Goal: Task Accomplishment & Management: Complete application form

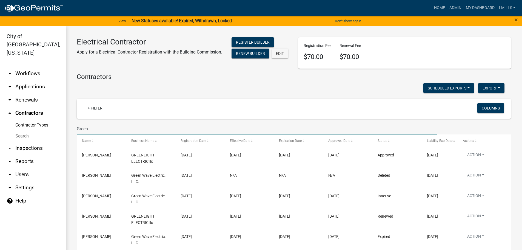
click at [29, 80] on link "arrow_drop_down Applications" at bounding box center [33, 86] width 66 height 13
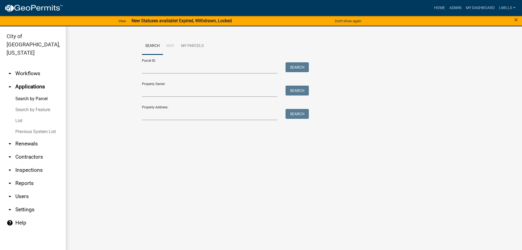
click at [36, 67] on link "arrow_drop_down Workflows" at bounding box center [33, 73] width 66 height 13
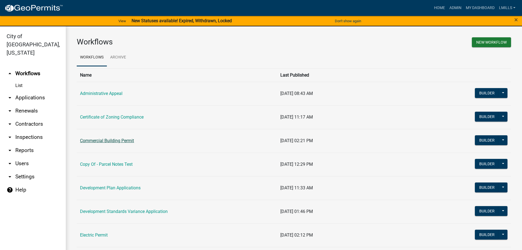
click at [121, 139] on link "Commercial Building Permit" at bounding box center [107, 140] width 54 height 5
click at [121, 139] on main "Workflows New Workflow Workflows Archive Name Last Published Administrative App…" at bounding box center [294, 141] width 456 height 230
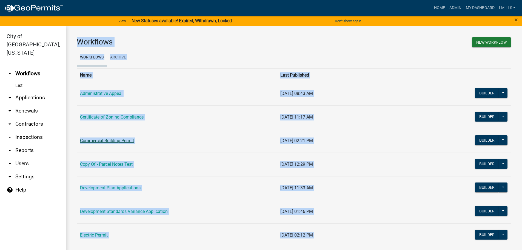
click at [121, 139] on main "Workflows New Workflow Workflows Archive Name Last Published Administrative App…" at bounding box center [294, 141] width 456 height 230
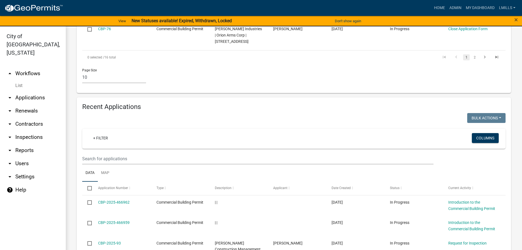
scroll to position [548, 0]
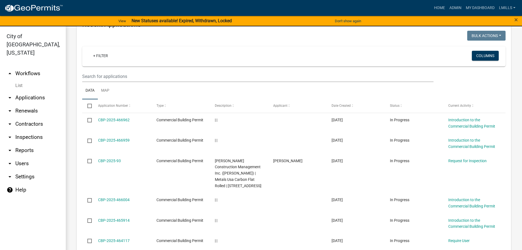
click at [30, 67] on link "arrow_drop_up Workflows" at bounding box center [33, 73] width 66 height 13
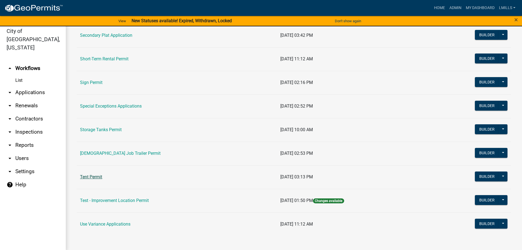
scroll to position [7, 0]
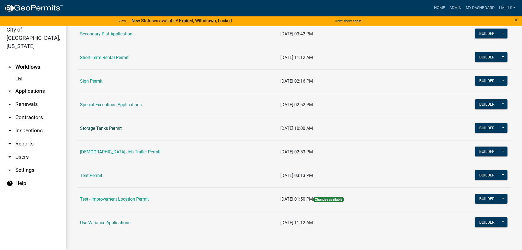
click at [101, 126] on link "Storage Tanks Permit" at bounding box center [101, 127] width 42 height 5
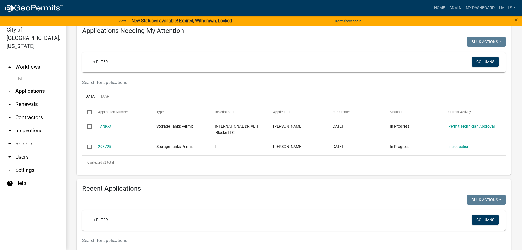
scroll to position [82, 0]
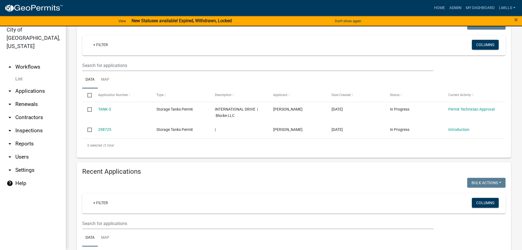
click at [39, 84] on link "arrow_drop_down Applications" at bounding box center [33, 90] width 66 height 13
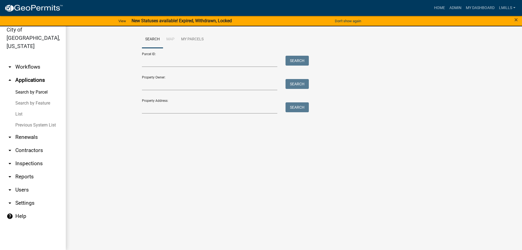
click at [31, 60] on link "arrow_drop_down Workflows" at bounding box center [33, 66] width 66 height 13
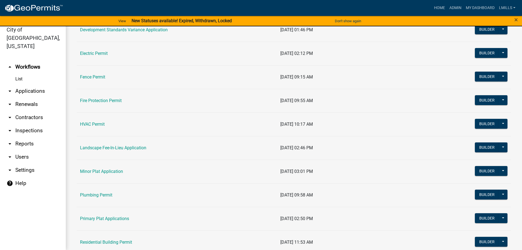
scroll to position [164, 0]
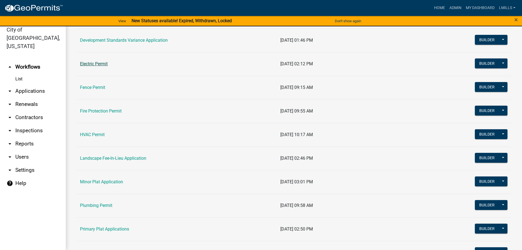
click at [97, 64] on link "Electric Permit" at bounding box center [94, 63] width 28 height 5
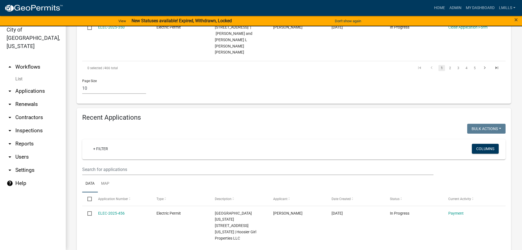
scroll to position [438, 0]
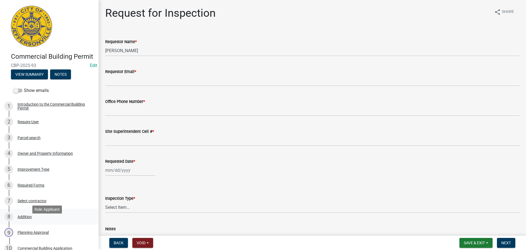
click at [27, 218] on div "Addition" at bounding box center [25, 216] width 14 height 4
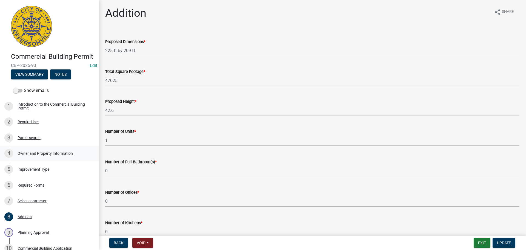
click at [51, 158] on div "4 Owner and Property Information" at bounding box center [46, 153] width 85 height 9
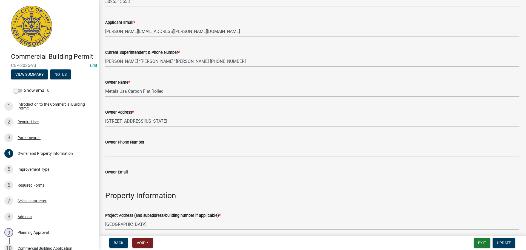
scroll to position [137, 0]
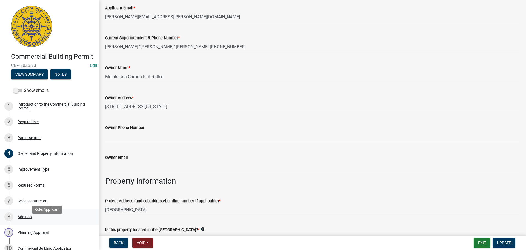
click at [24, 218] on div "Addition" at bounding box center [25, 216] width 14 height 4
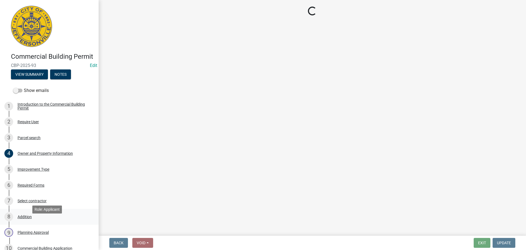
scroll to position [0, 0]
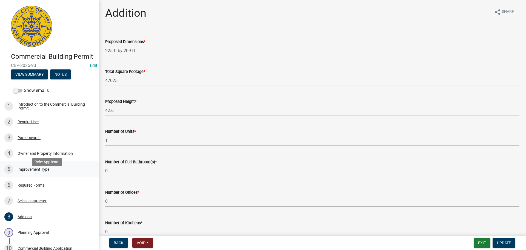
click at [34, 173] on div "5 Improvement Type" at bounding box center [46, 169] width 85 height 9
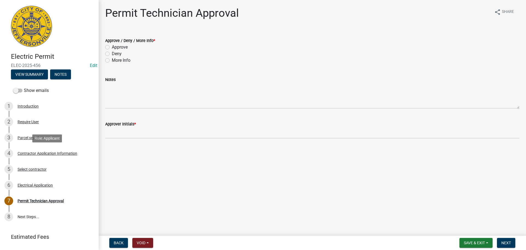
click at [58, 155] on div "Contractor Application Information" at bounding box center [48, 153] width 60 height 4
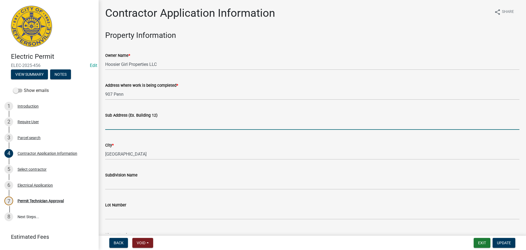
click at [141, 125] on input "Sub Address (Ex. Building 12)" at bounding box center [312, 123] width 414 height 11
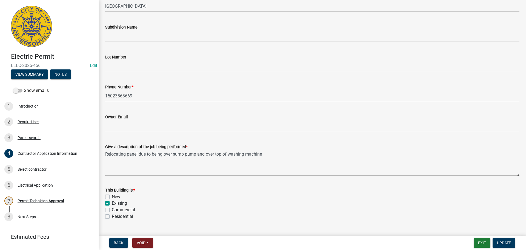
scroll to position [164, 0]
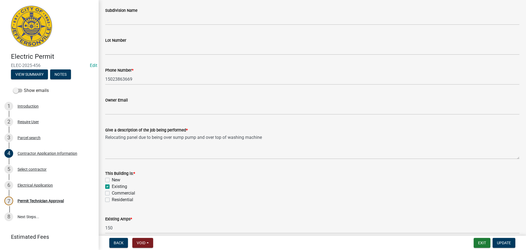
type input "907 Pennsylvania Ave"
click at [121, 201] on label "Residential" at bounding box center [122, 199] width 21 height 7
click at [115, 200] on input "Residential" at bounding box center [114, 198] width 4 height 4
checkbox input "true"
checkbox input "false"
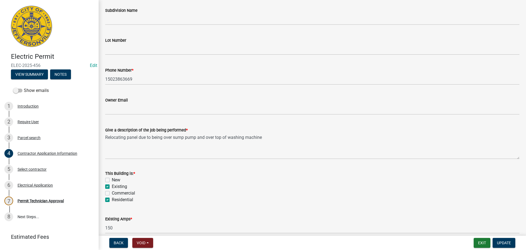
checkbox input "true"
checkbox input "false"
checkbox input "true"
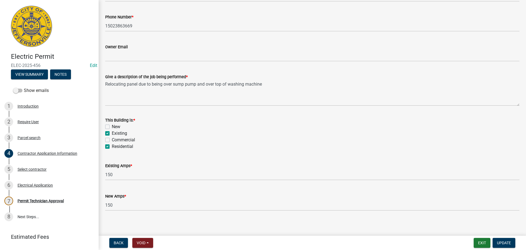
scroll to position [221, 0]
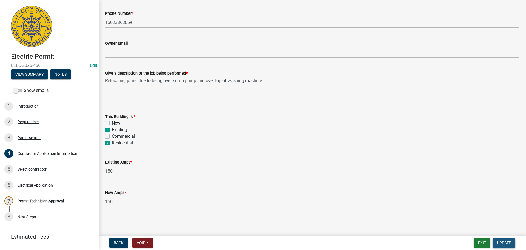
click at [508, 241] on span "Update" at bounding box center [504, 242] width 14 height 4
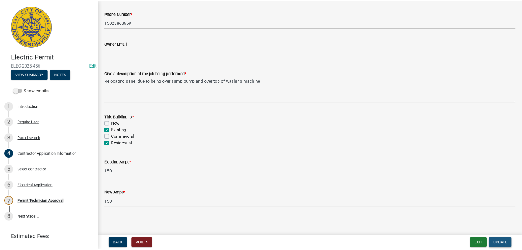
scroll to position [0, 0]
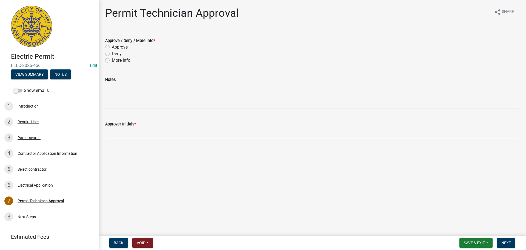
click at [124, 47] on label "Approve" at bounding box center [120, 47] width 16 height 7
click at [115, 47] on input "Approve" at bounding box center [114, 46] width 4 height 4
radio input "true"
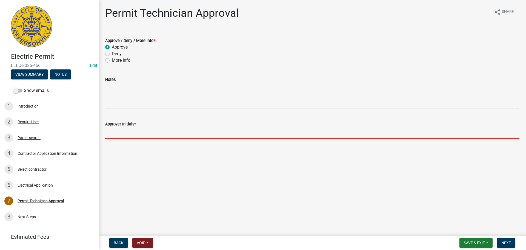
click at [141, 134] on input "Approver Initials *" at bounding box center [312, 132] width 414 height 11
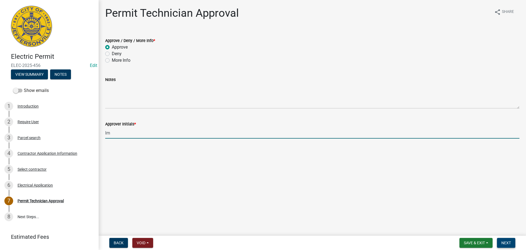
type input "lm"
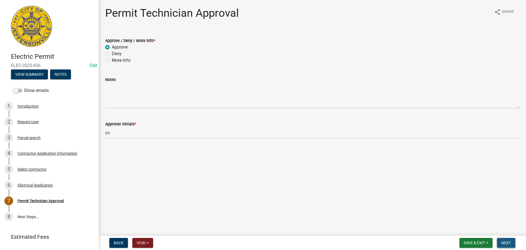
click at [505, 242] on span "Next" at bounding box center [506, 242] width 10 height 4
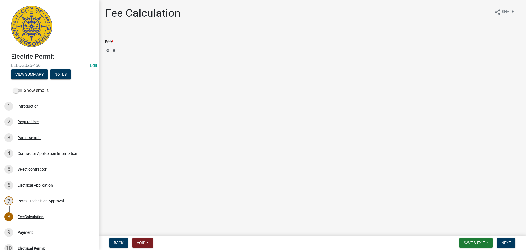
drag, startPoint x: 130, startPoint y: 53, endPoint x: 75, endPoint y: 50, distance: 55.4
click at [75, 50] on div "Electric Permit ELEC-2025-456 Edit View Summary Notes Show emails 1 Introductio…" at bounding box center [263, 125] width 526 height 250
type input "70.00"
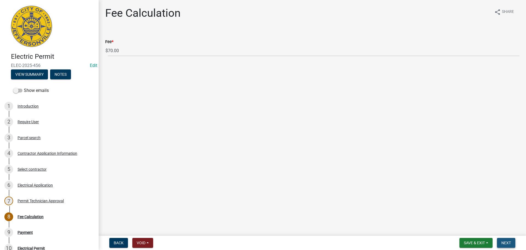
click at [508, 242] on span "Next" at bounding box center [506, 242] width 10 height 4
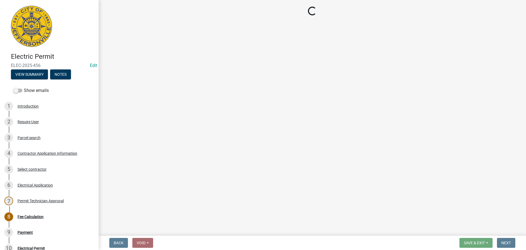
select select "3: 3"
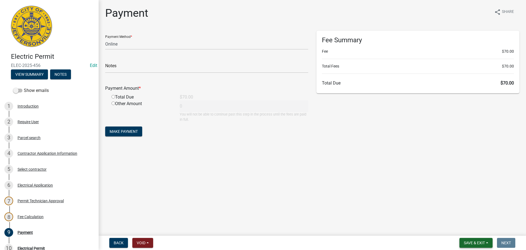
click at [475, 242] on span "Save & Exit" at bounding box center [474, 242] width 21 height 4
click at [473, 227] on button "Save & Exit" at bounding box center [471, 228] width 44 height 13
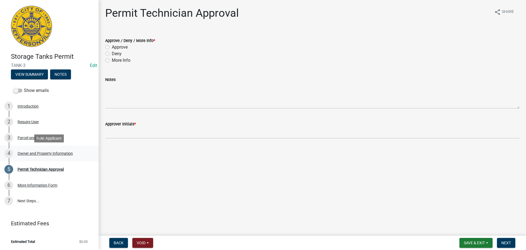
click at [41, 152] on div "Owner and Property Information" at bounding box center [45, 153] width 55 height 4
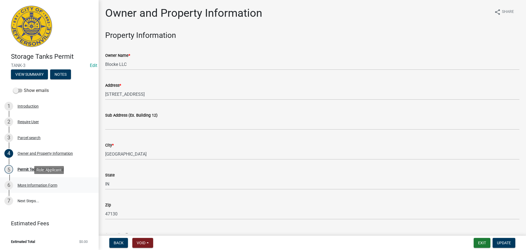
click at [38, 184] on div "More Information Form" at bounding box center [38, 185] width 40 height 4
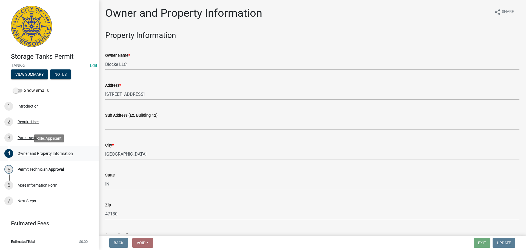
click at [39, 153] on div "Owner and Property Information" at bounding box center [45, 153] width 55 height 4
click at [29, 200] on link "7 Next Steps..." at bounding box center [49, 201] width 99 height 16
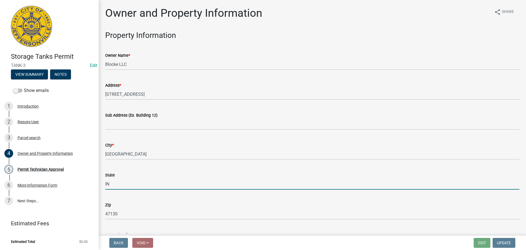
click at [162, 183] on input "IN" at bounding box center [312, 183] width 414 height 11
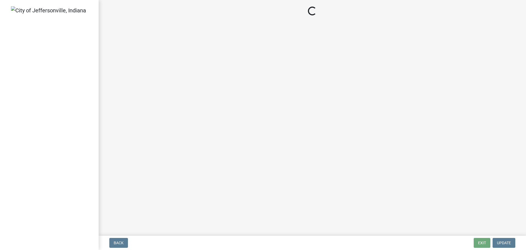
select select "3: 3"
